Goal: Task Accomplishment & Management: Manage account settings

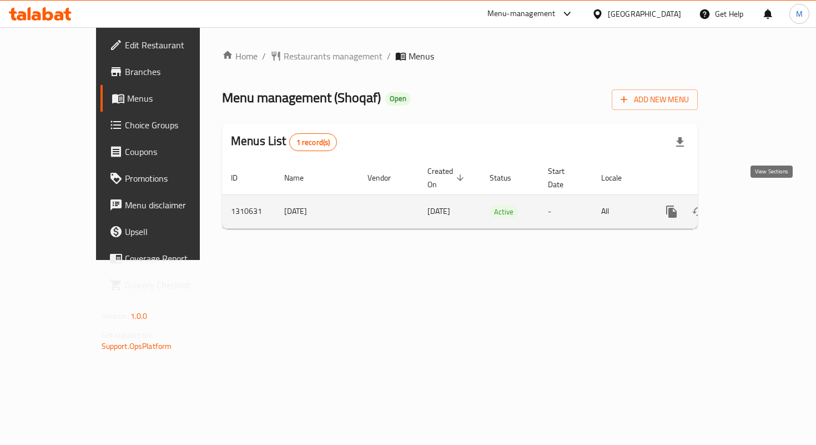
click at [759, 205] on icon "enhanced table" at bounding box center [751, 211] width 13 height 13
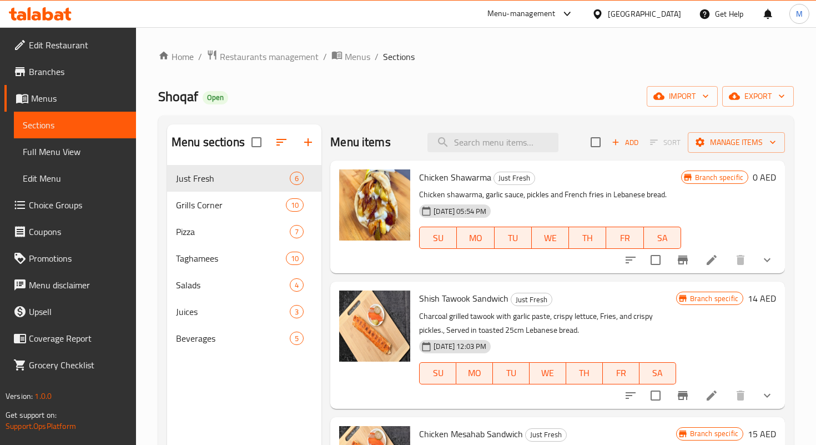
click at [261, 67] on div "Home / Restaurants management / Menus / Sections Shoqaf Open import export Menu…" at bounding box center [476, 313] width 636 height 529
click at [255, 63] on span "Restaurants management" at bounding box center [269, 56] width 99 height 13
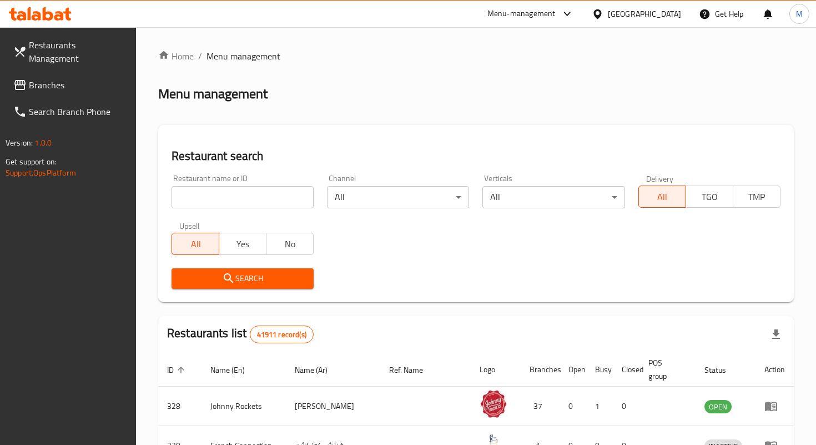
click at [243, 195] on input "search" at bounding box center [243, 197] width 142 height 22
type input "rouh"
click button "Search" at bounding box center [243, 278] width 142 height 21
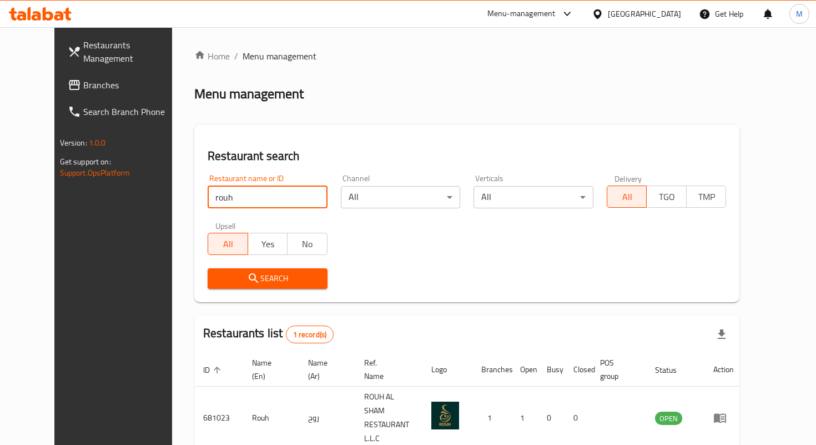
scroll to position [42, 0]
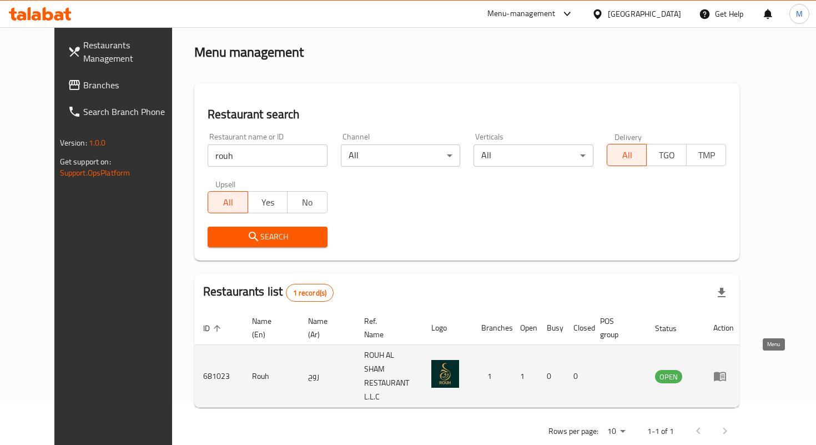
click at [726, 372] on icon "enhanced table" at bounding box center [720, 376] width 12 height 9
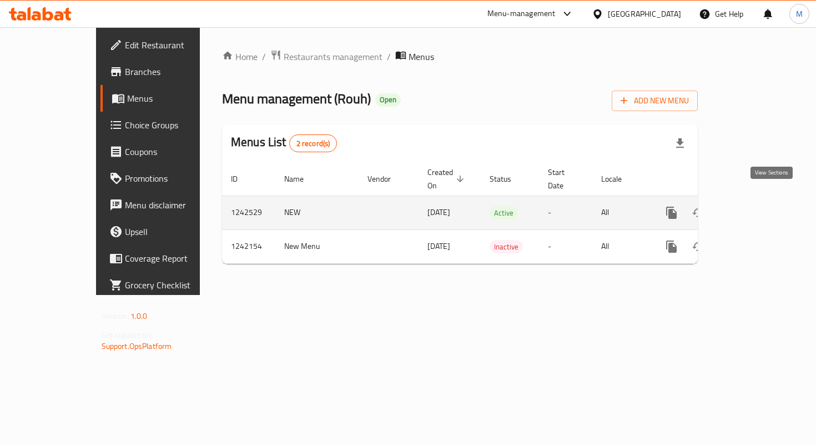
click at [759, 206] on icon "enhanced table" at bounding box center [751, 212] width 13 height 13
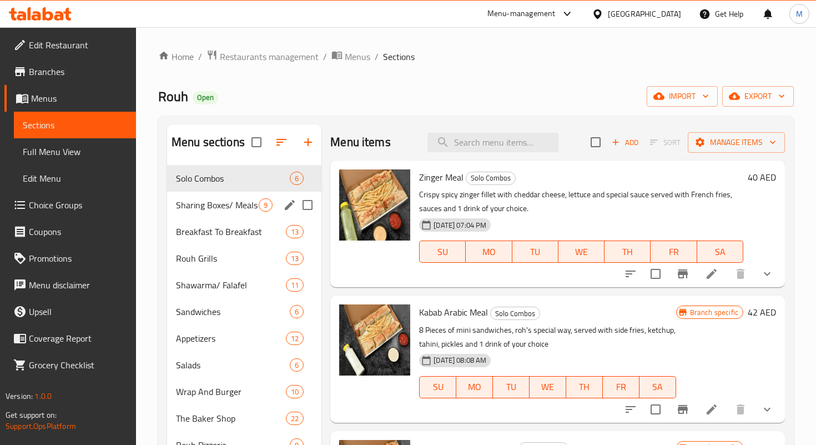
click at [228, 195] on div "Sharing Boxes/ Meals 9" at bounding box center [244, 205] width 154 height 27
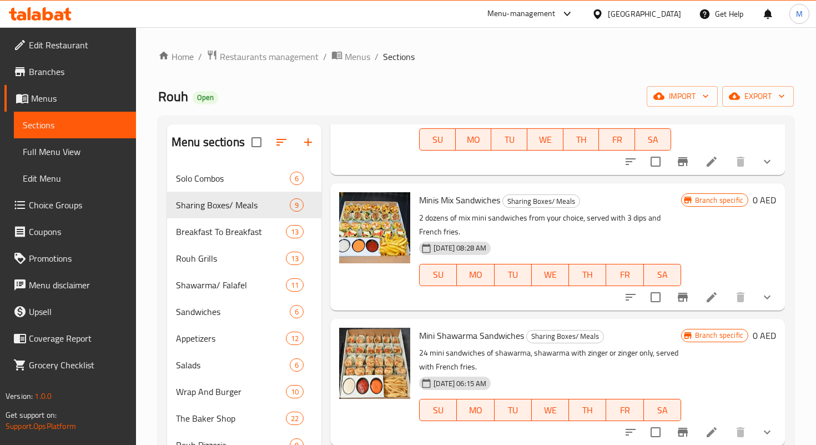
scroll to position [131, 0]
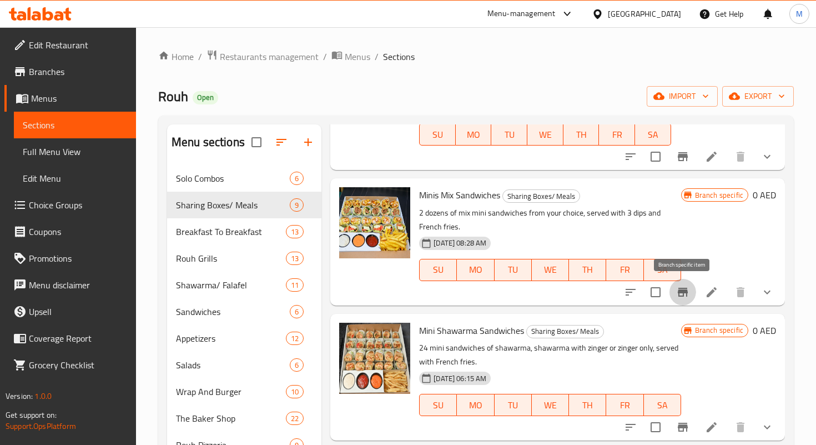
click at [682, 296] on icon "Branch-specific-item" at bounding box center [682, 291] width 13 height 13
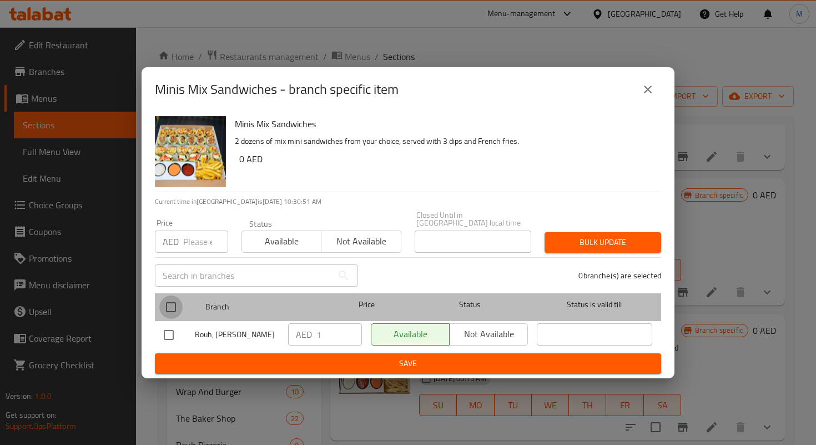
click at [164, 309] on input "checkbox" at bounding box center [170, 306] width 23 height 23
checkbox input "true"
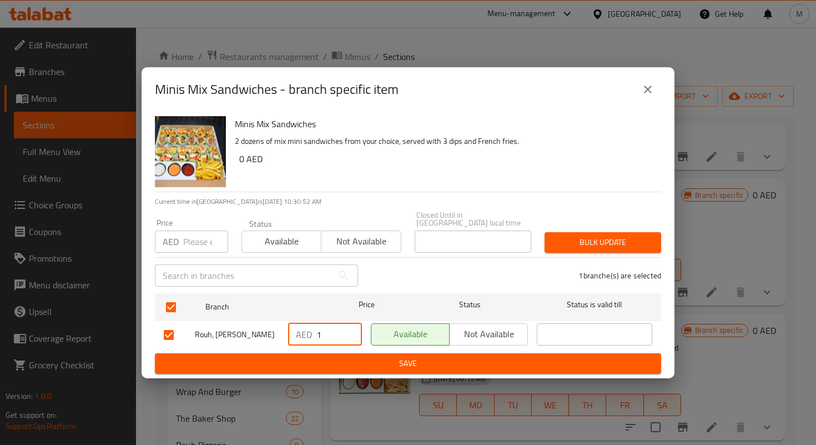
click at [320, 339] on input "1" at bounding box center [340, 334] width 46 height 22
type input "0"
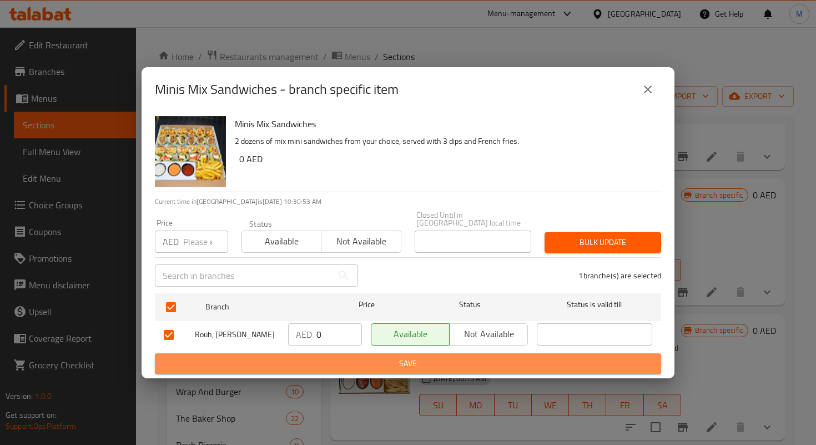
click at [349, 365] on span "Save" at bounding box center [408, 364] width 489 height 14
